Goal: Task Accomplishment & Management: Manage account settings

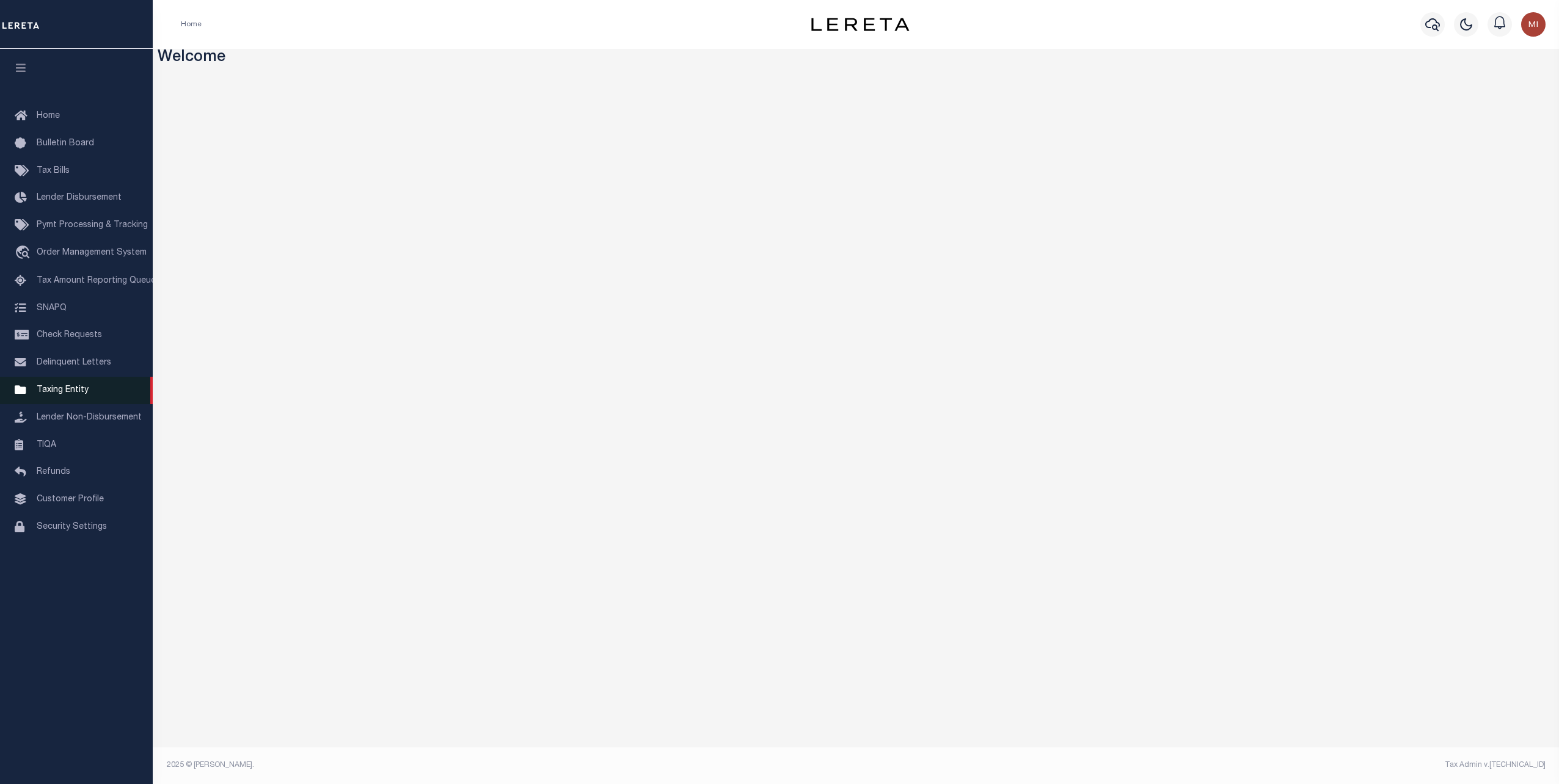
click at [64, 395] on span "Taxing Entity" at bounding box center [62, 390] width 52 height 9
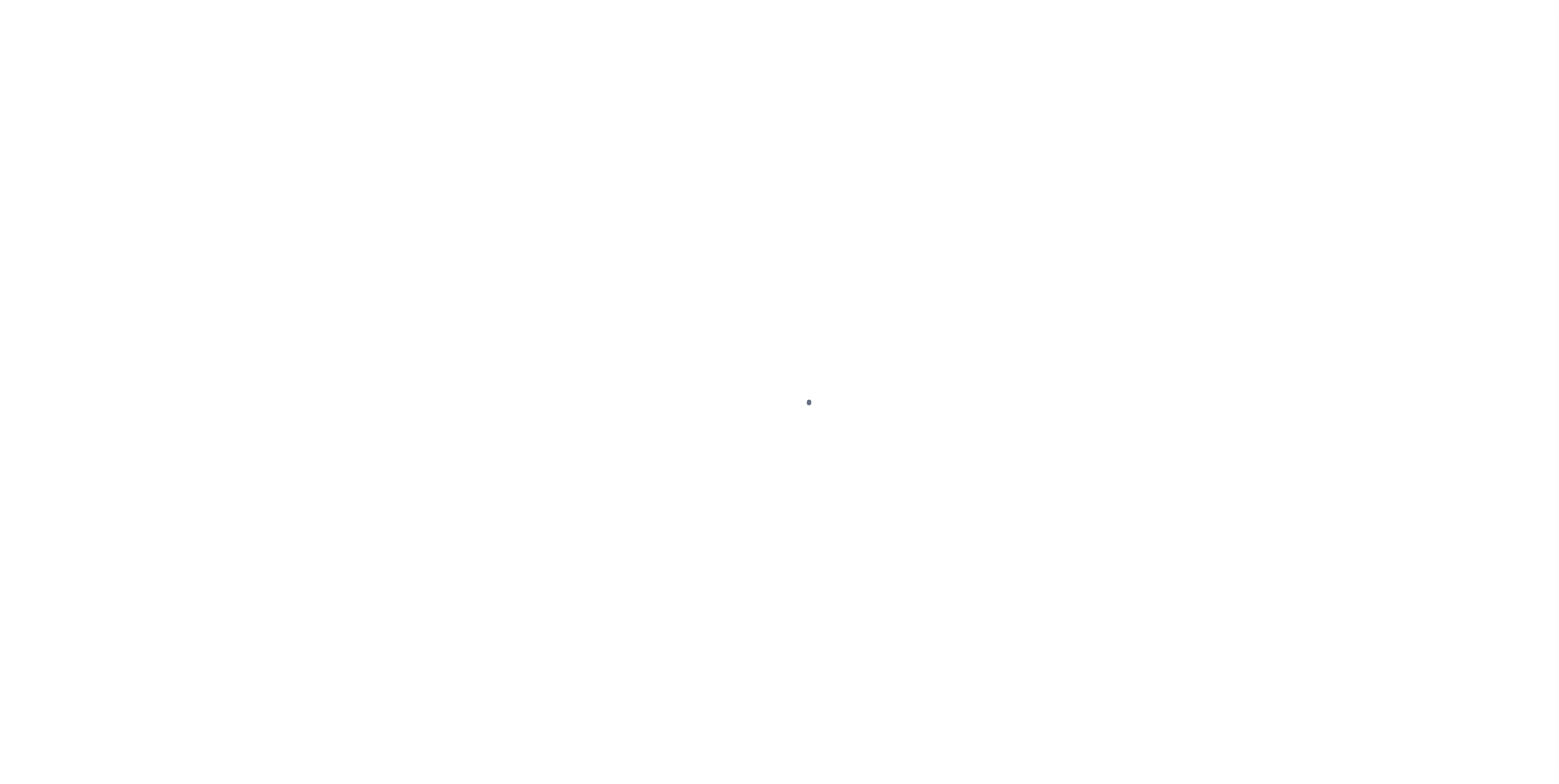
select select
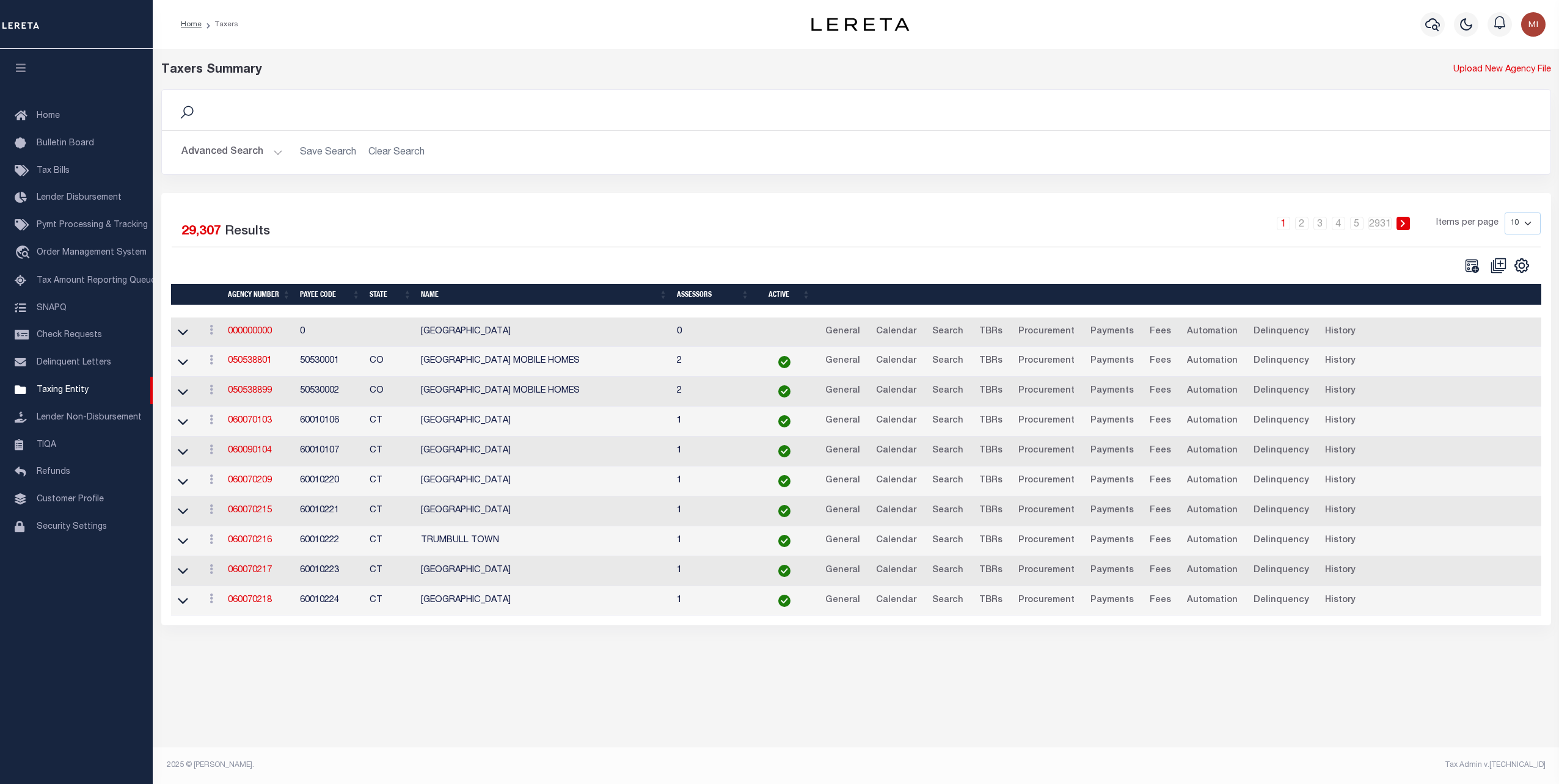
click at [233, 155] on button "Advanced Search" at bounding box center [232, 152] width 101 height 24
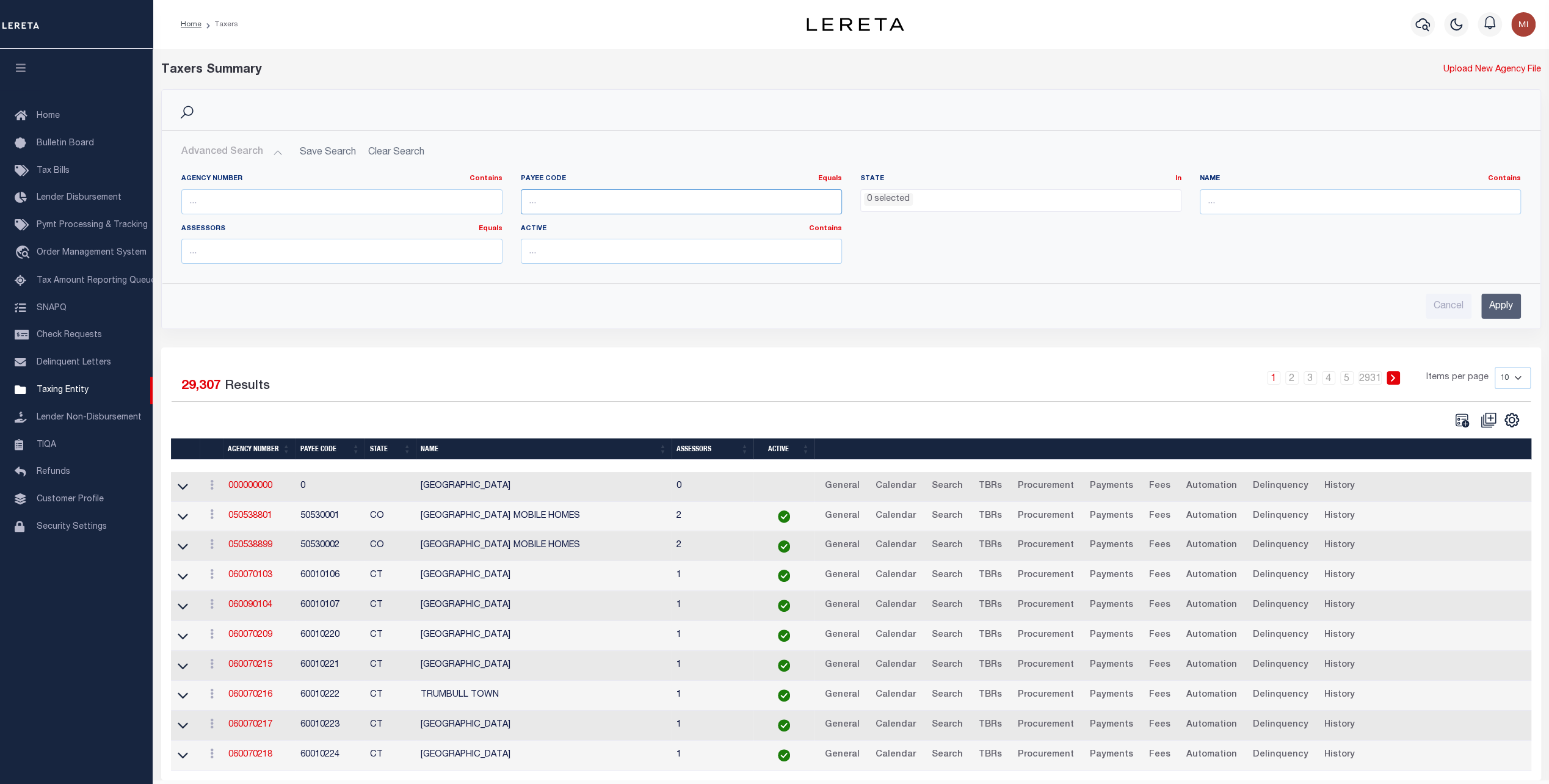
click at [585, 203] on input "number" at bounding box center [681, 202] width 321 height 25
paste input "3904300000"
type input "3904300000"
click at [1497, 295] on input "Apply" at bounding box center [1501, 306] width 40 height 25
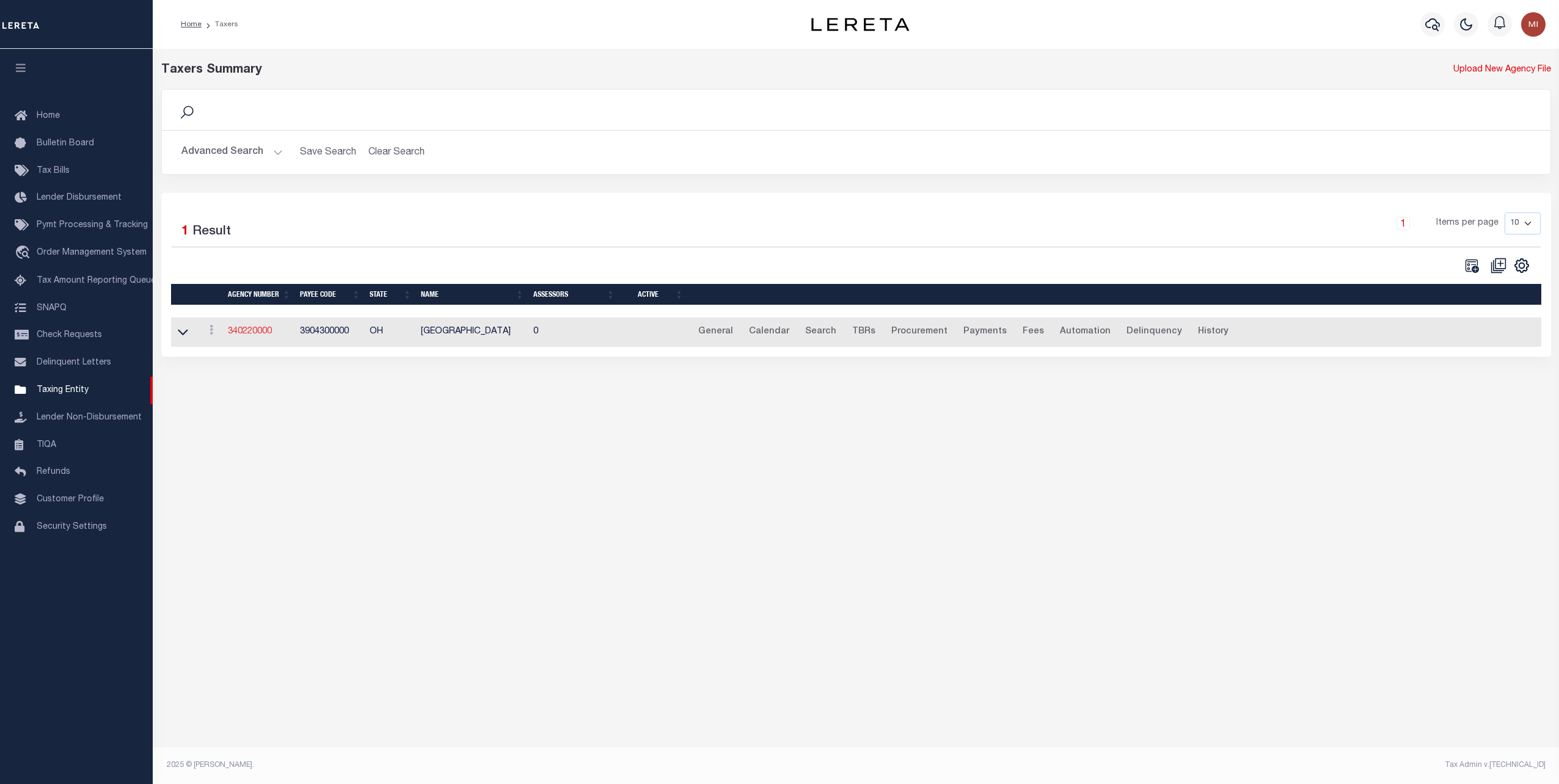
click at [246, 332] on link "340220000" at bounding box center [249, 332] width 44 height 9
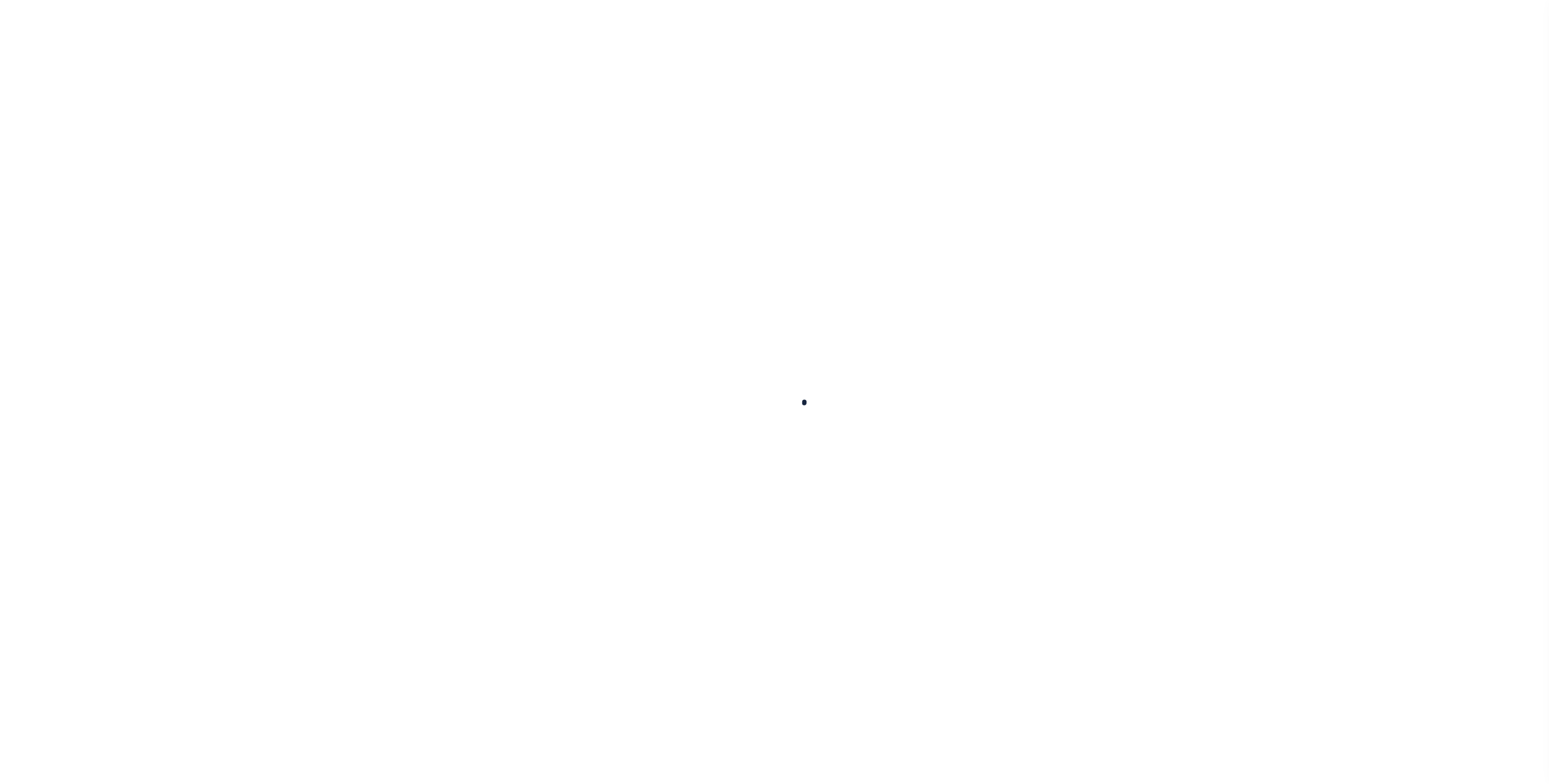
select select
checkbox input "false"
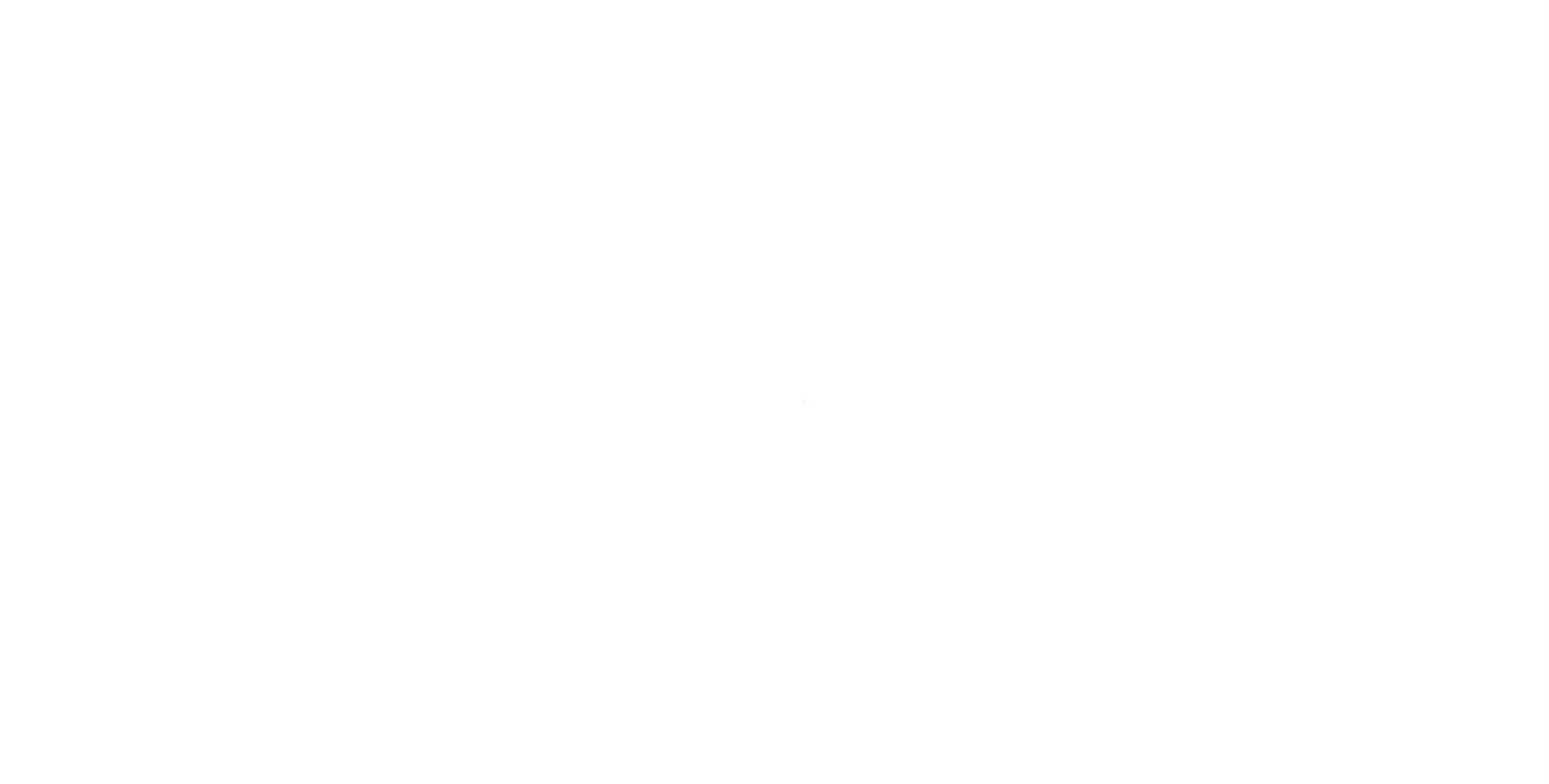
checkbox input "false"
type input "3904300000"
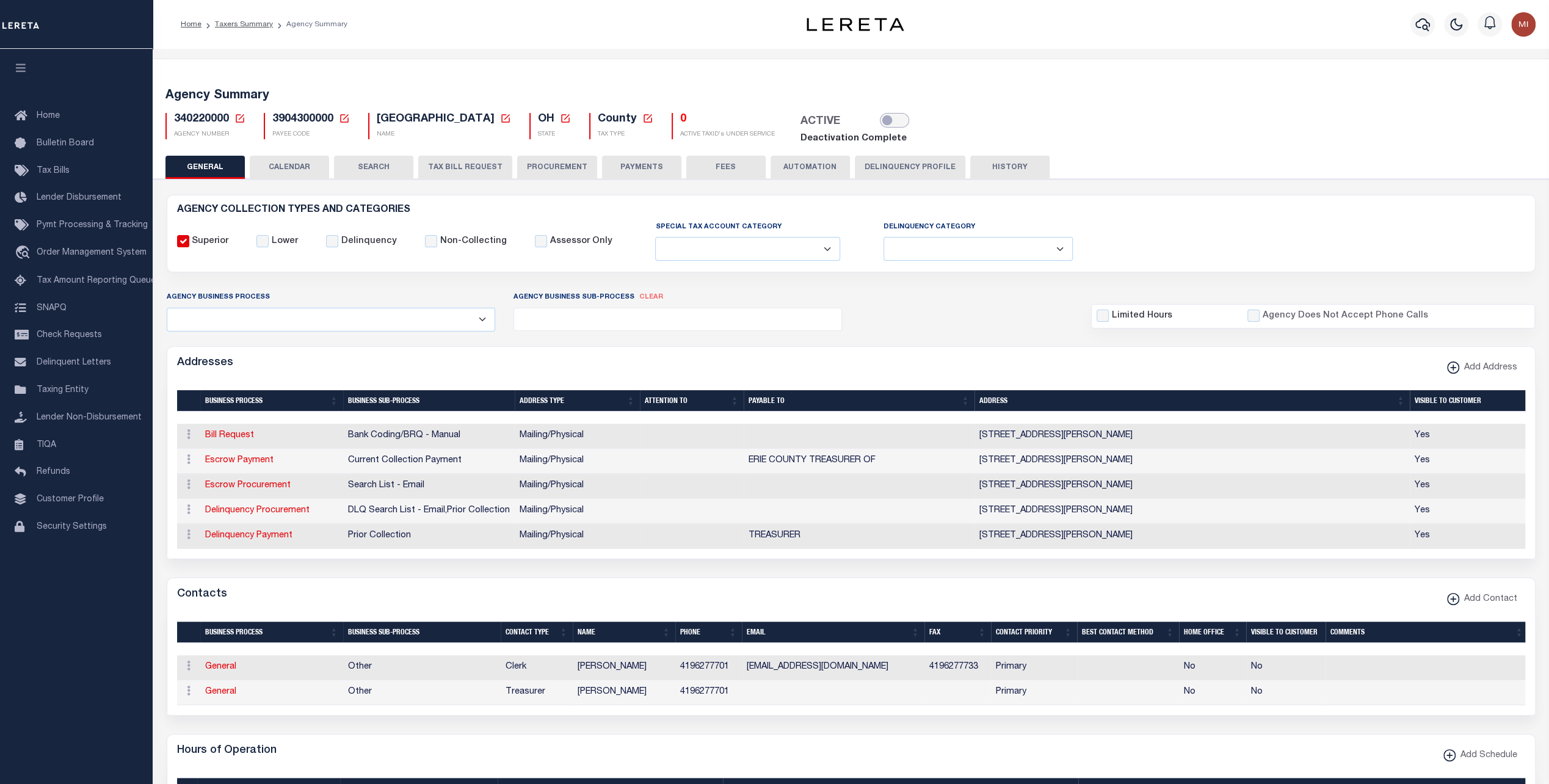
click at [880, 116] on input "checkbox" at bounding box center [895, 120] width 29 height 14
checkbox input "true"
